Goal: Information Seeking & Learning: Learn about a topic

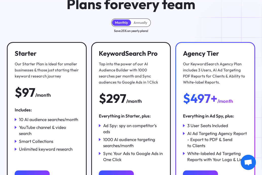
scroll to position [38, 0]
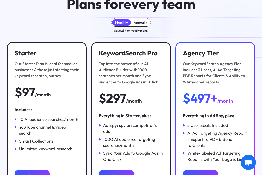
click at [137, 20] on div "Annually" at bounding box center [140, 22] width 19 height 7
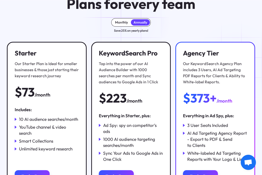
click at [126, 20] on div "Monthly" at bounding box center [121, 22] width 13 height 4
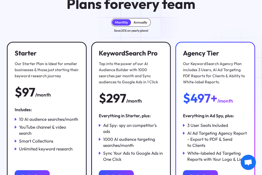
click at [136, 20] on div "Annually" at bounding box center [140, 22] width 14 height 4
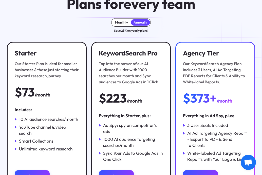
click at [120, 20] on div "Monthly" at bounding box center [121, 22] width 13 height 4
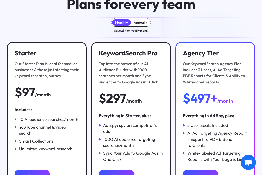
click at [136, 21] on div "Annually" at bounding box center [140, 22] width 14 height 4
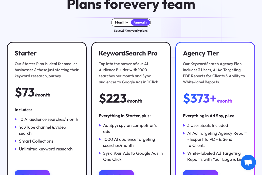
click at [117, 21] on div "Monthly" at bounding box center [121, 22] width 13 height 4
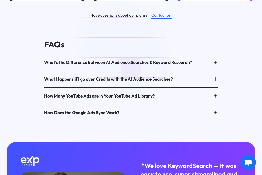
scroll to position [223, 0]
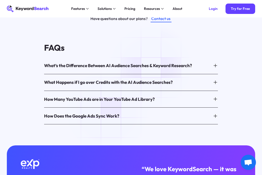
click at [150, 67] on div "What’s the Difference Between AI Audience Searches & Keyword Research?" at bounding box center [118, 65] width 148 height 6
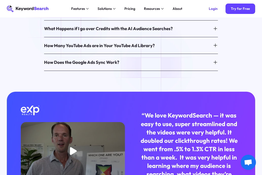
scroll to position [296, 0]
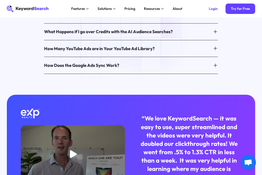
click at [149, 35] on div "What Happens if I go over Credits with the AI Audience Searches?" at bounding box center [131, 31] width 174 height 13
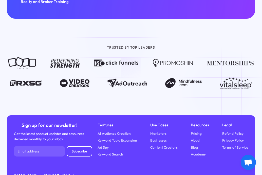
scroll to position [516, 0]
